Goal: Check status

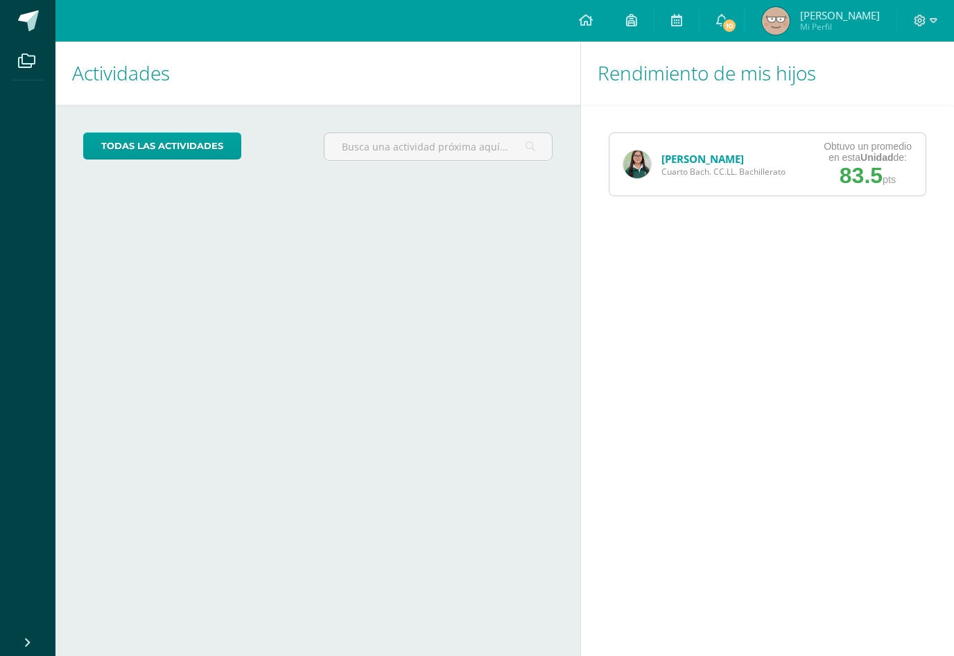
click at [837, 179] on span "Obtuvo un promedio en esta Unidad de: 83.5 pts" at bounding box center [868, 165] width 88 height 48
click at [828, 158] on div "Obtuvo un promedio en esta Unidad de:" at bounding box center [868, 152] width 88 height 22
click at [668, 171] on span "Cuarto Bach. CC.LL. Bachillerato" at bounding box center [723, 172] width 124 height 12
click at [639, 159] on img at bounding box center [637, 164] width 28 height 28
click at [629, 175] on img at bounding box center [637, 164] width 28 height 28
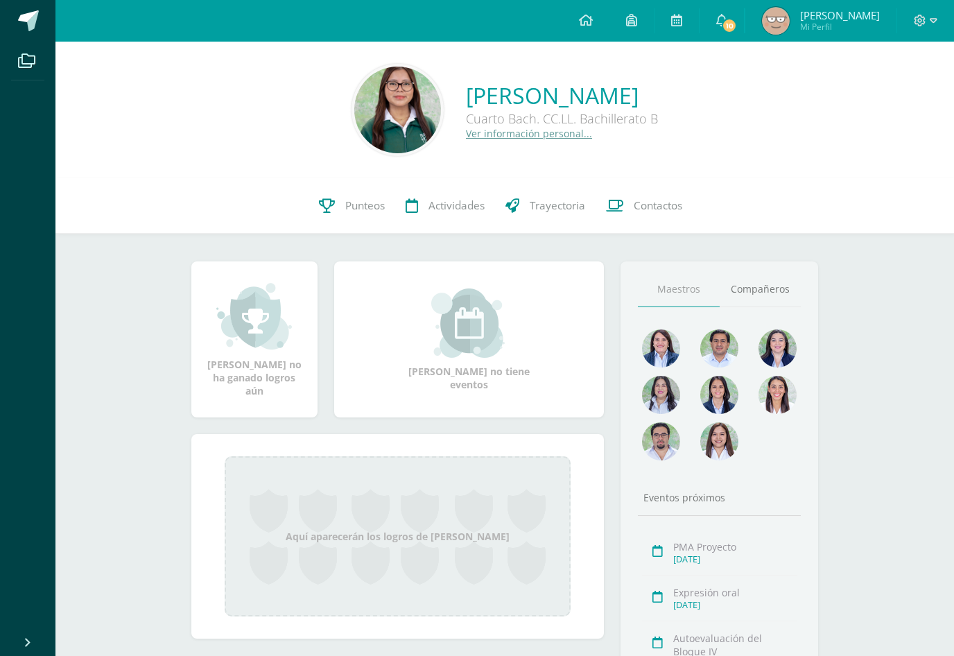
click at [360, 201] on span "Punteos" at bounding box center [365, 205] width 40 height 15
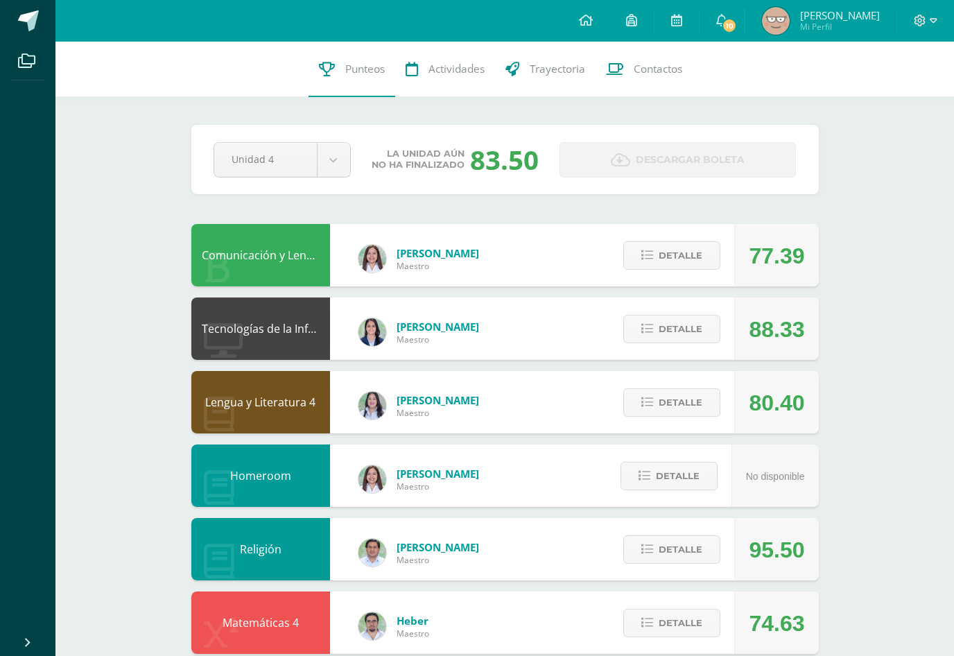
click at [651, 270] on button "Detalle" at bounding box center [671, 255] width 97 height 28
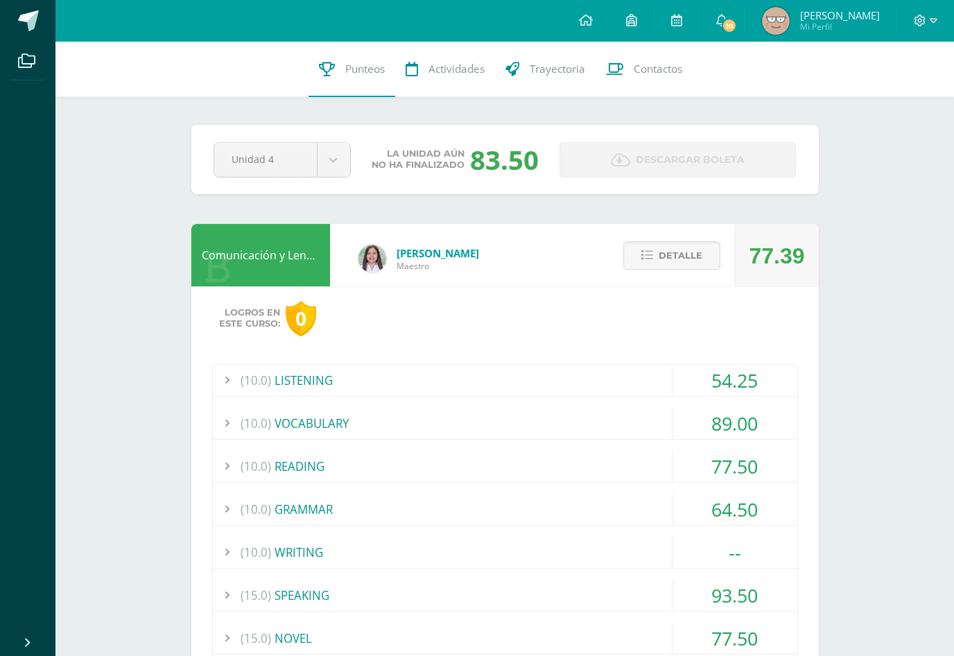
click at [666, 260] on span "Detalle" at bounding box center [681, 256] width 44 height 26
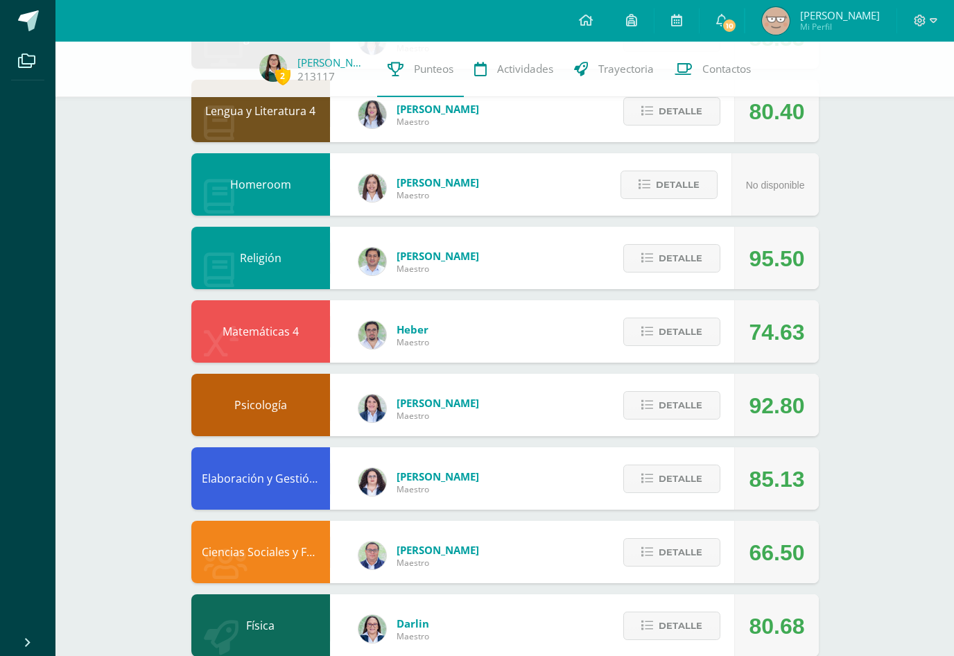
scroll to position [288, 0]
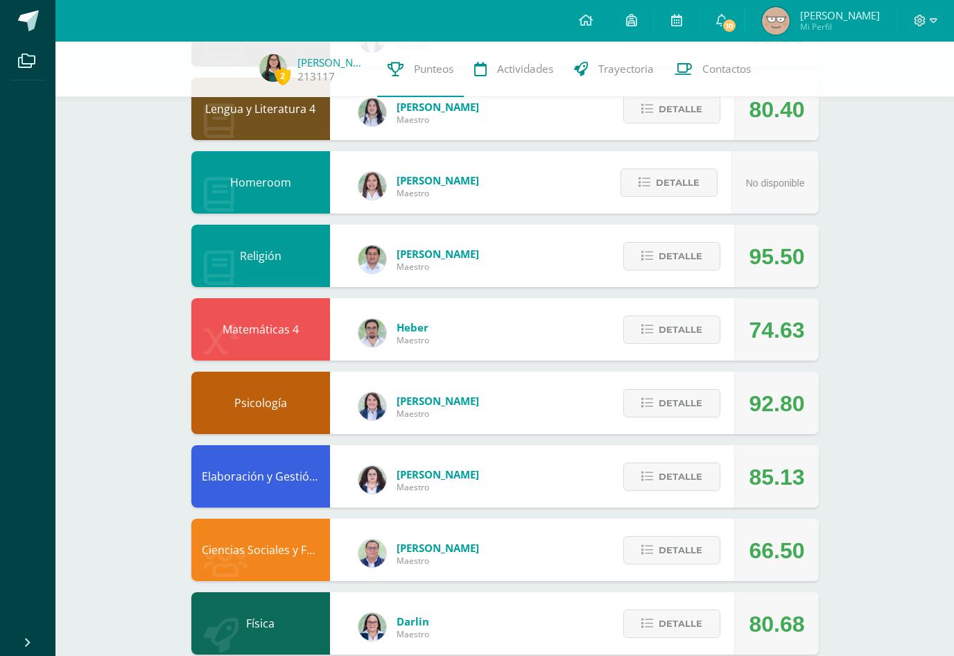
click at [699, 329] on span "Detalle" at bounding box center [681, 330] width 44 height 26
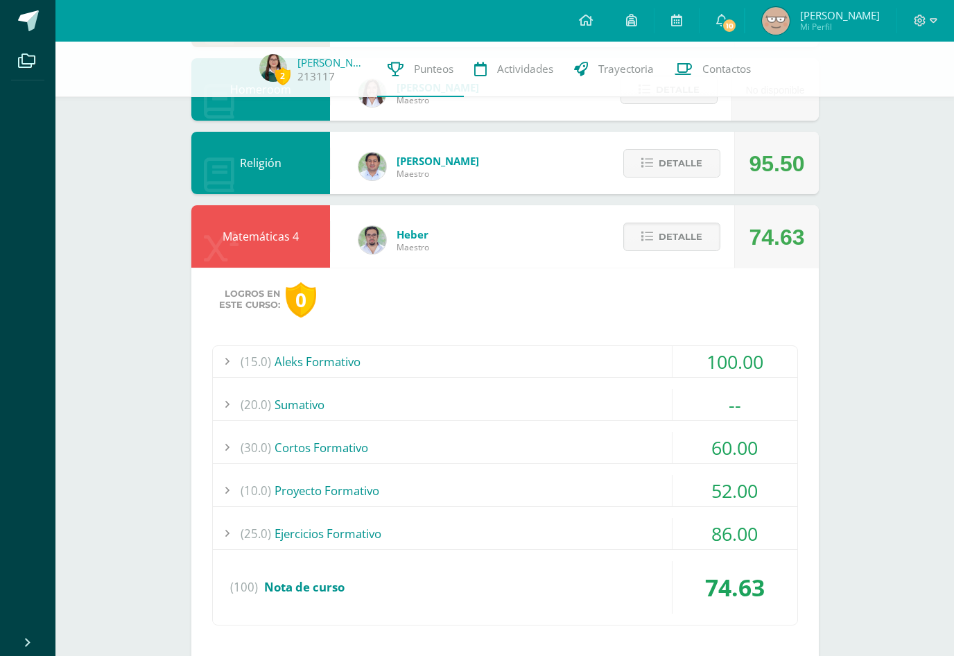
scroll to position [382, 0]
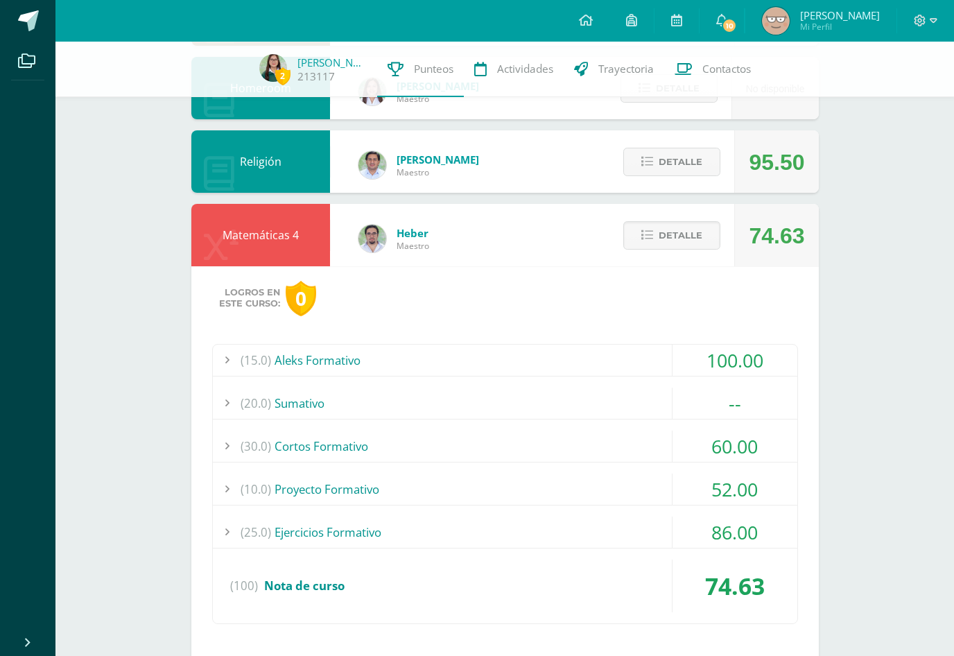
click at [759, 403] on div "--" at bounding box center [734, 403] width 125 height 31
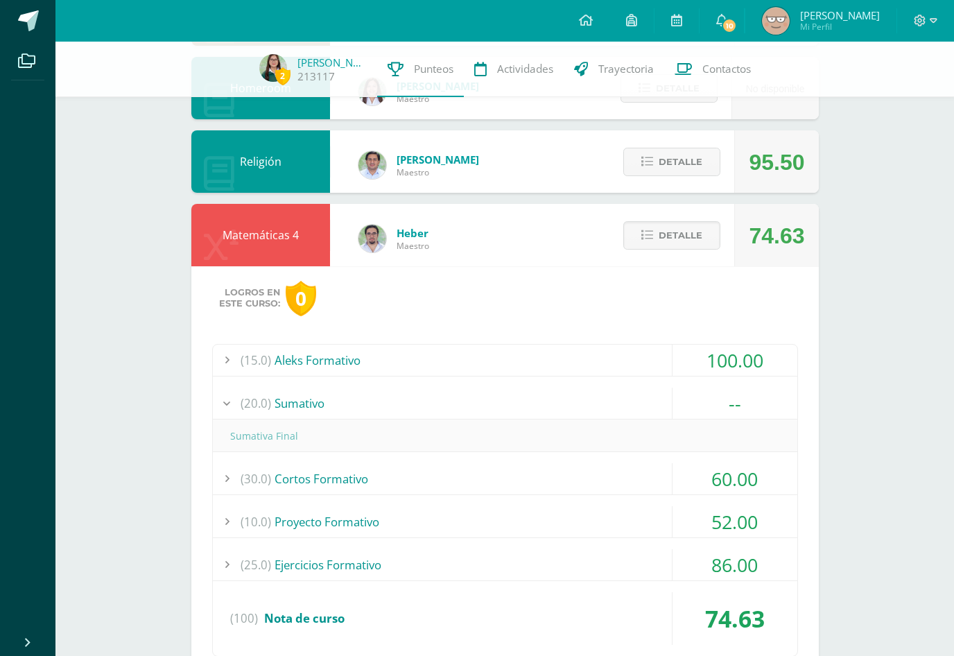
click at [742, 407] on div "--" at bounding box center [734, 403] width 125 height 31
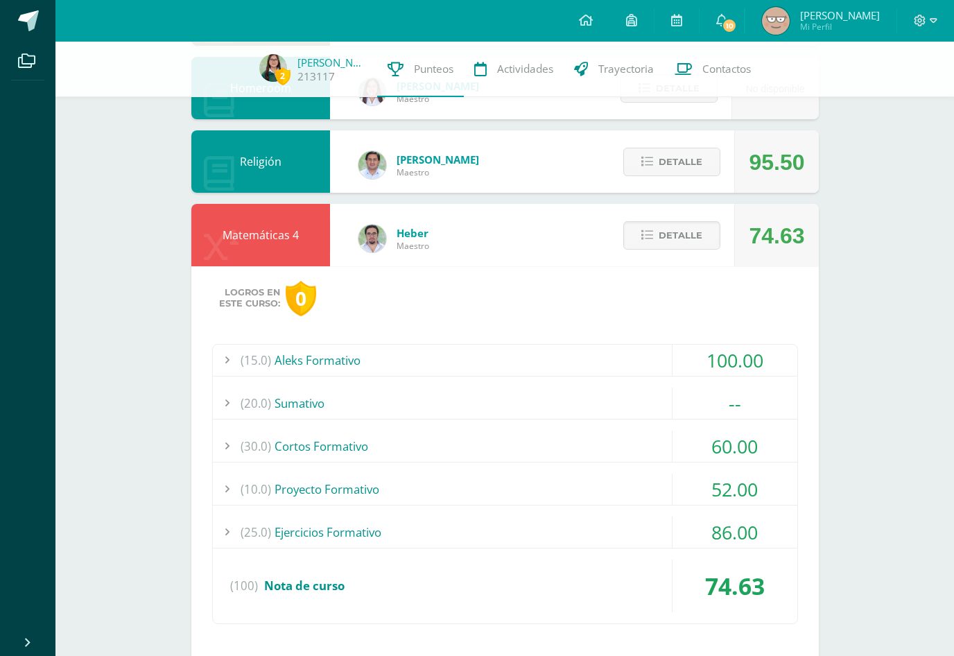
click at [659, 247] on span "Detalle" at bounding box center [681, 236] width 44 height 26
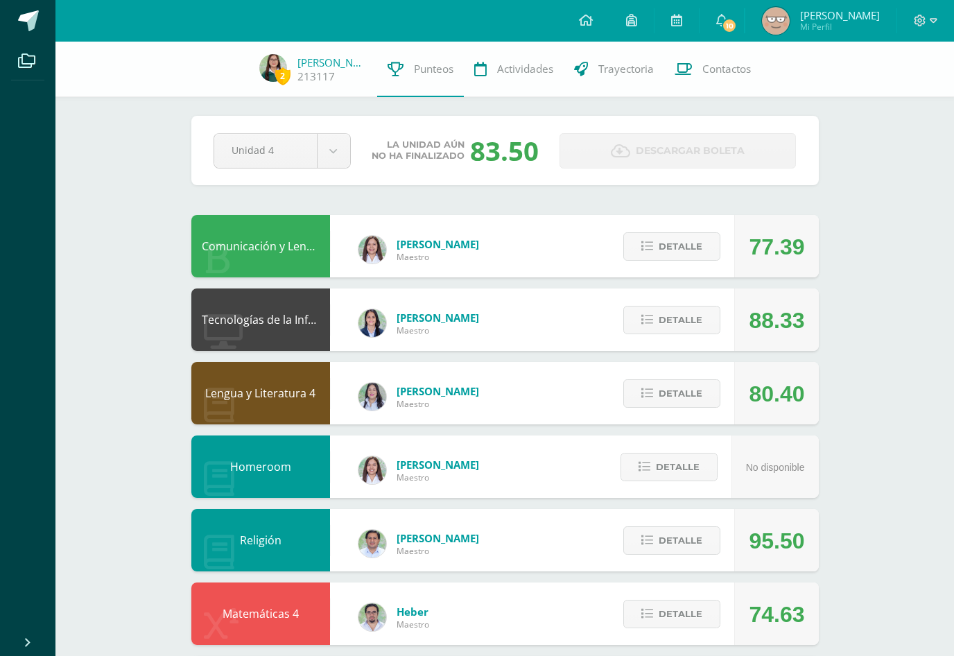
scroll to position [0, 0]
